Goal: Task Accomplishment & Management: Manage account settings

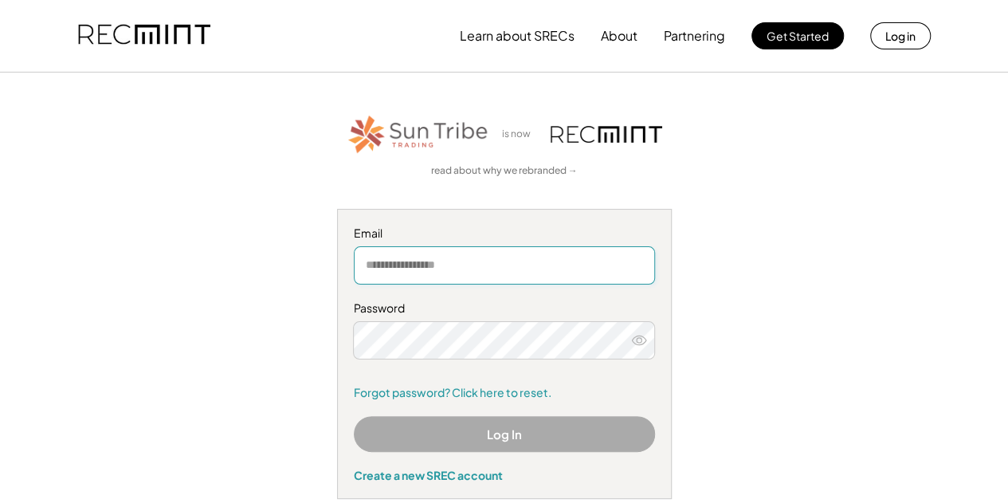
click at [376, 276] on input "email" at bounding box center [504, 265] width 301 height 38
type input "**********"
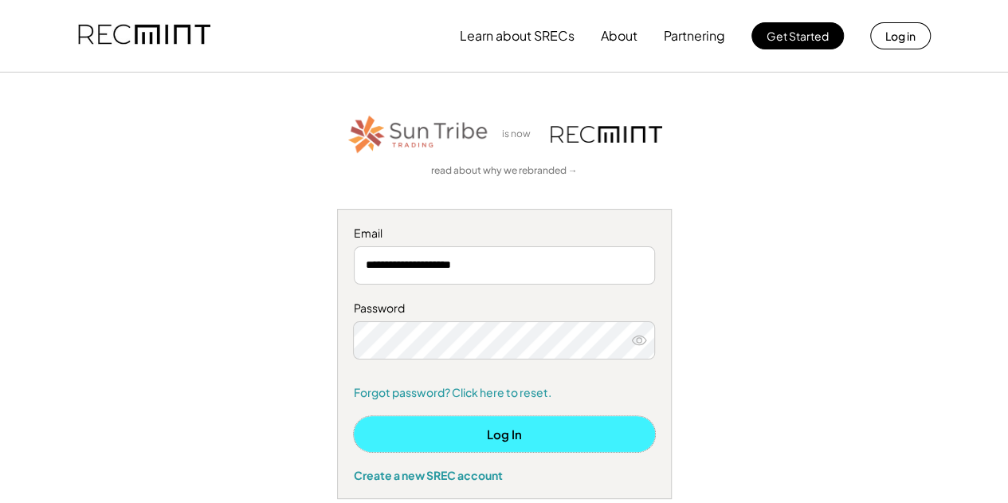
click at [429, 433] on button "Log In" at bounding box center [504, 434] width 301 height 36
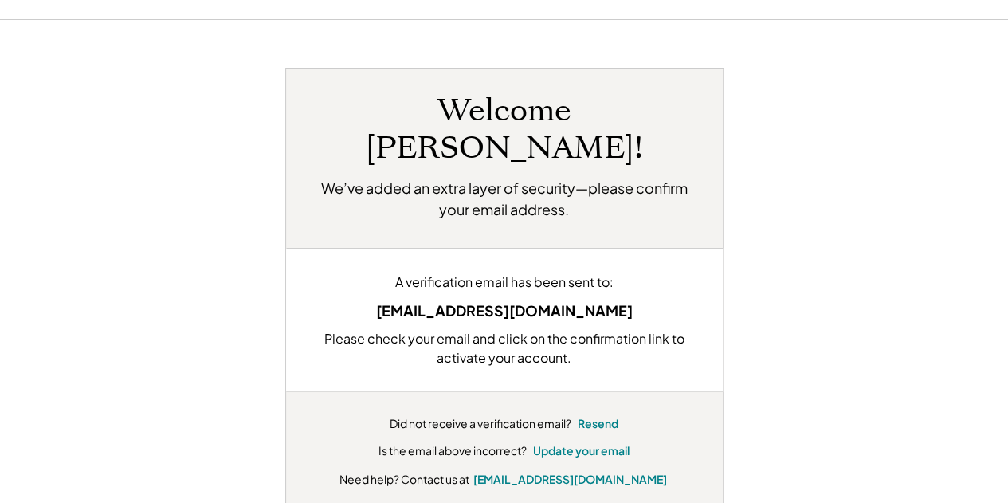
scroll to position [80, 0]
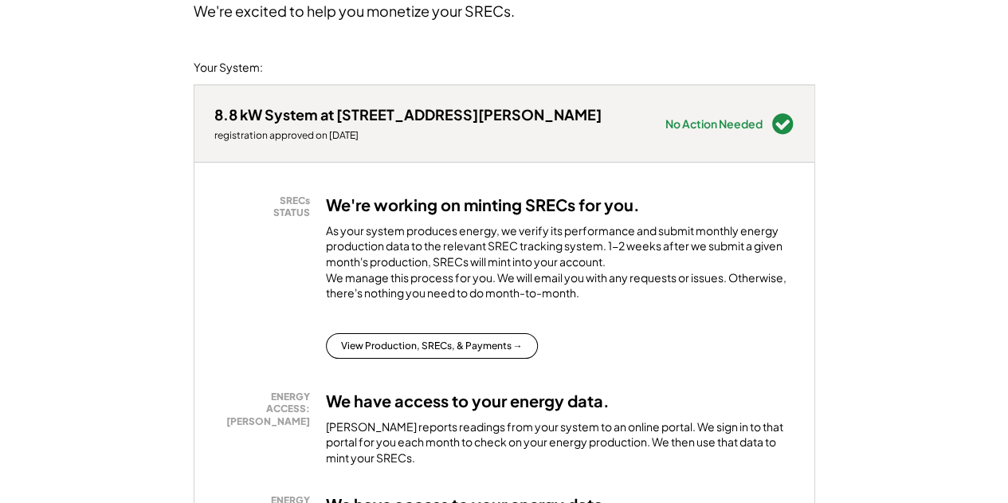
scroll to position [151, 0]
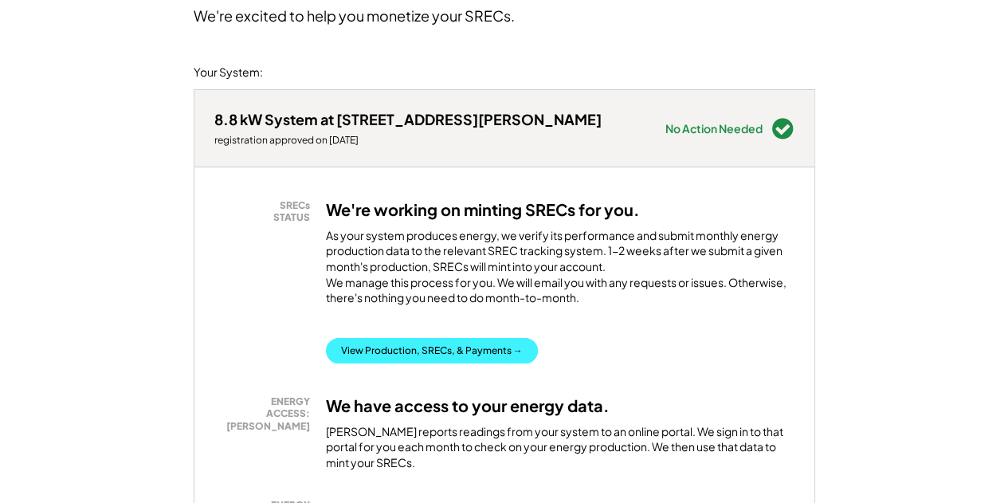
click at [433, 364] on button "View Production, SRECs, & Payments →" at bounding box center [432, 351] width 212 height 26
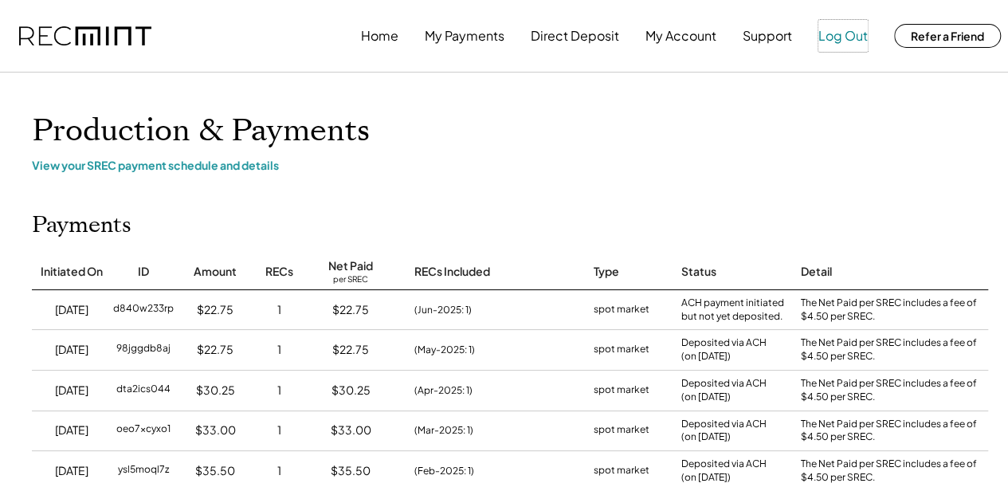
click at [848, 41] on button "Log Out" at bounding box center [843, 36] width 49 height 32
